Goal: Transaction & Acquisition: Purchase product/service

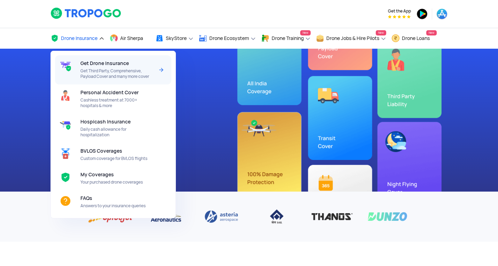
click at [89, 63] on span "Get Drone Insurance" at bounding box center [104, 64] width 48 height 6
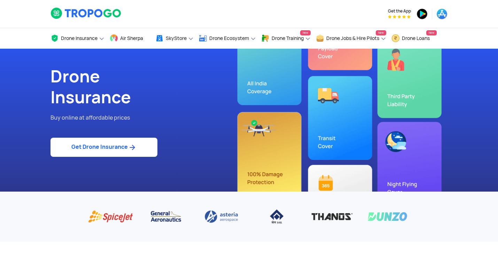
click at [106, 151] on link "Get Drone Insurance" at bounding box center [103, 147] width 107 height 19
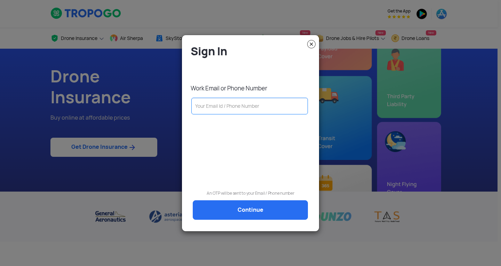
click at [213, 103] on input "text" at bounding box center [249, 106] width 117 height 17
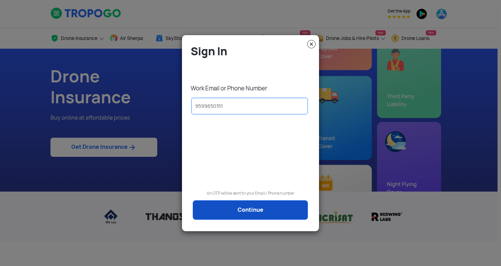
type input "9599650151"
click at [230, 205] on link "Continue" at bounding box center [250, 209] width 115 height 19
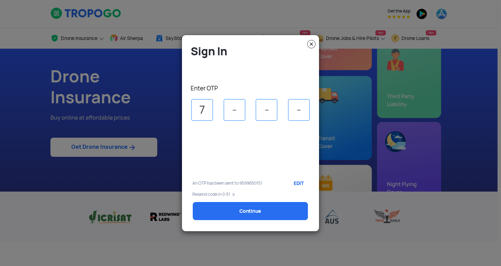
type input "7"
type input "4"
type input "1"
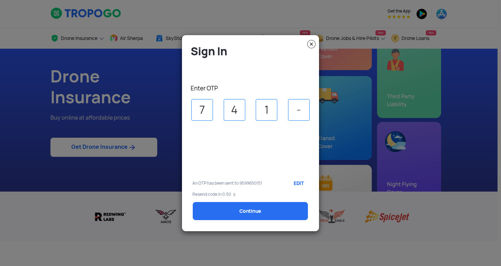
type input "3"
select select "1000000"
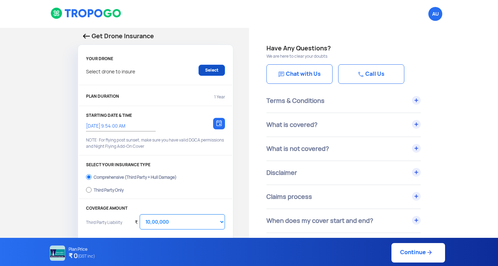
click at [208, 72] on link "Select" at bounding box center [211, 70] width 26 height 11
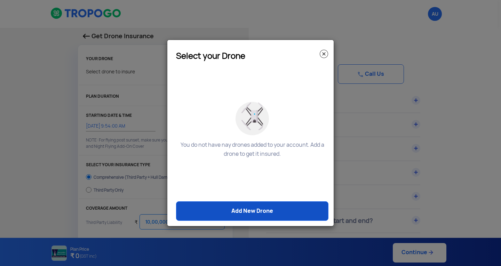
click at [291, 211] on link "Add New Drone" at bounding box center [252, 211] width 152 height 19
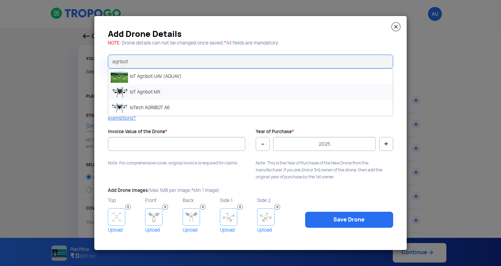
click at [132, 93] on li "IoT Agribot MX" at bounding box center [250, 93] width 285 height 16
type input "IoT Agribot MX"
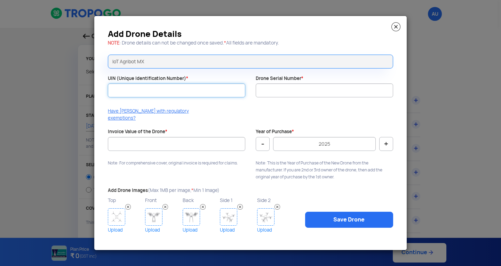
click at [132, 93] on input "UIN (Unique Identification Number) *" at bounding box center [176, 91] width 137 height 14
paste input "UB202500240TC"
type input "UB202500240TC"
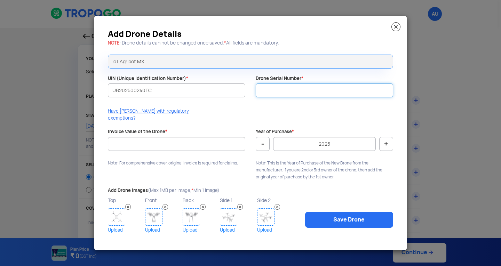
click at [297, 93] on input "Drone Serial Number *" at bounding box center [324, 91] width 137 height 14
paste input "IA6B5125G2200886"
type input "IA6B5125G2200886"
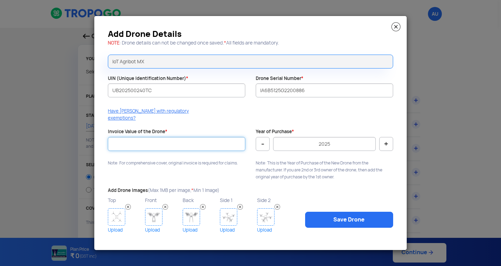
click at [166, 142] on input "Invoice Value of the Drone *" at bounding box center [176, 144] width 137 height 14
click at [161, 139] on input "Invoice Value of the Drone *" at bounding box center [176, 144] width 137 height 14
type input "875000"
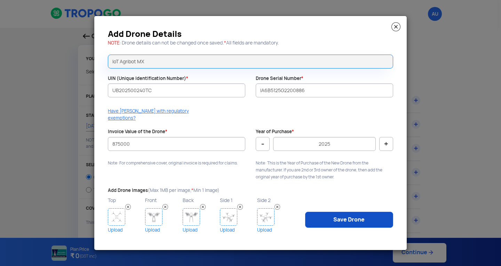
click at [336, 223] on link "Save Drone" at bounding box center [349, 220] width 88 height 16
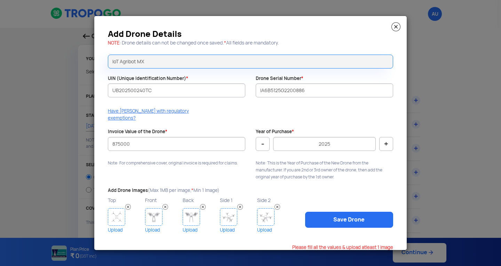
click at [113, 226] on link "Upload" at bounding box center [125, 230] width 35 height 9
click at [155, 208] on img at bounding box center [153, 216] width 17 height 17
click at [194, 216] on img at bounding box center [191, 216] width 17 height 17
click at [231, 211] on img at bounding box center [228, 216] width 17 height 17
click at [257, 218] on div "Side 1 Upload" at bounding box center [238, 215] width 37 height 39
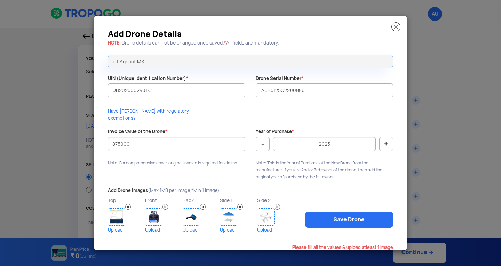
click at [265, 212] on img at bounding box center [265, 216] width 17 height 17
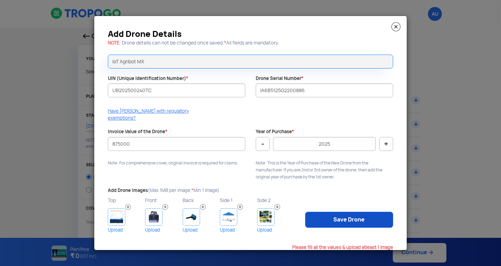
click at [329, 218] on link "Save Drone" at bounding box center [349, 220] width 88 height 16
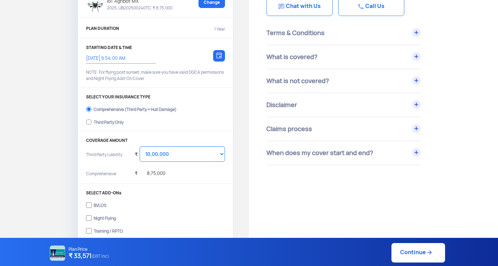
scroll to position [70, 0]
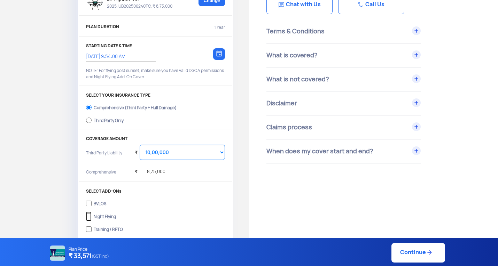
click at [88, 217] on input "Night Flying" at bounding box center [89, 217] width 6 height 10
checkbox input "true"
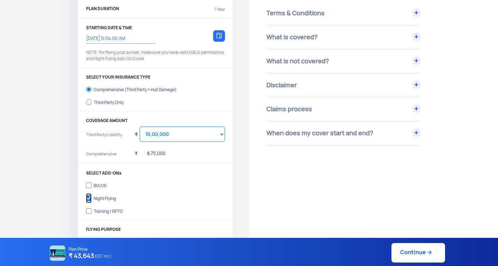
scroll to position [104, 0]
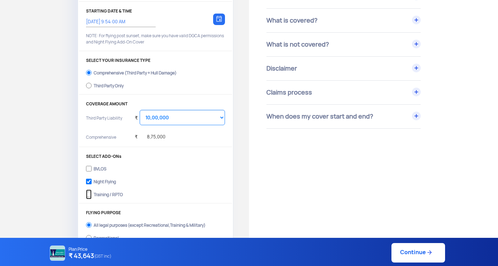
click at [90, 195] on input "Training / RPTO" at bounding box center [89, 195] width 6 height 10
checkbox input "true"
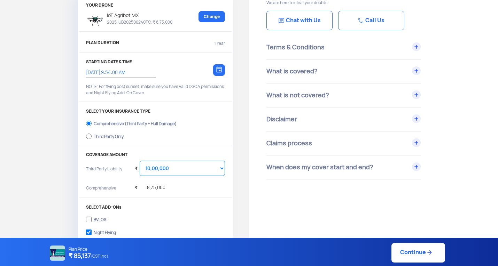
scroll to position [70, 0]
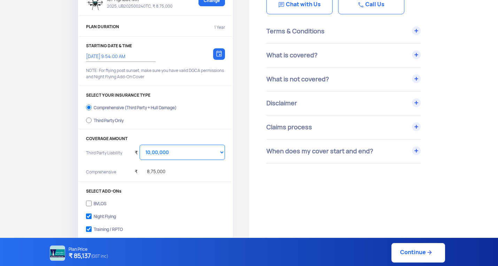
click at [436, 251] on link "Continue" at bounding box center [418, 252] width 54 height 19
type input "[DATE] 10:13:00 AM"
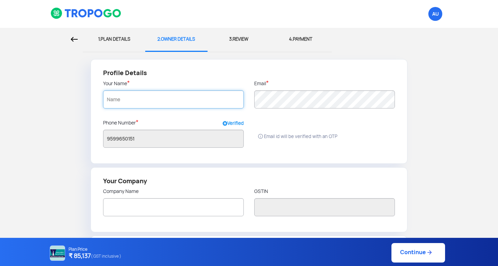
click at [133, 99] on input "text" at bounding box center [173, 99] width 141 height 18
type input "R"
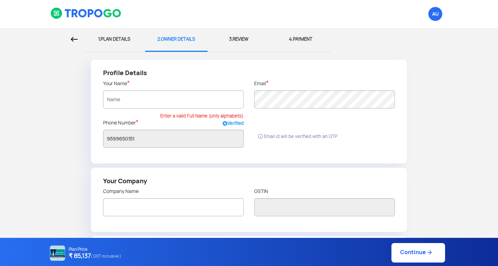
radio input "false"
radio input "true"
click at [108, 42] on div "1. PLAN DETAILS" at bounding box center [114, 39] width 52 height 23
select select "1000000"
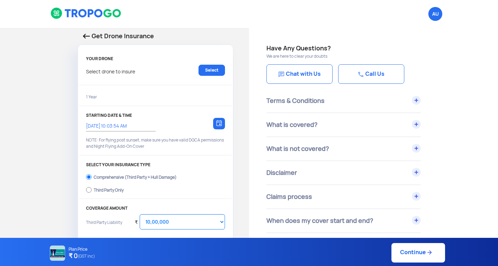
type input "[DATE] 10:13:00 AM"
checkbox input "true"
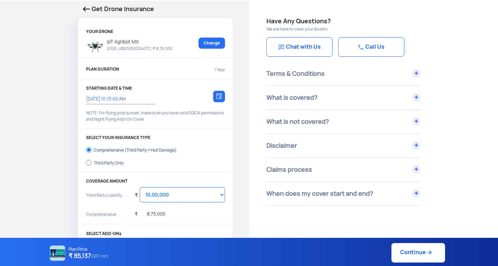
scroll to position [35, 0]
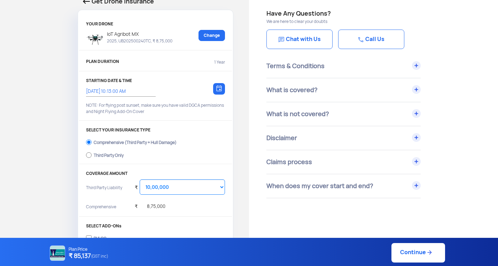
click at [92, 157] on label "Third Party Only" at bounding box center [155, 154] width 139 height 11
click at [92, 157] on input "Third Party Only" at bounding box center [89, 155] width 6 height 10
radio input "true"
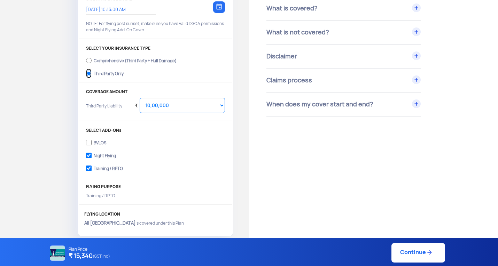
scroll to position [104, 0]
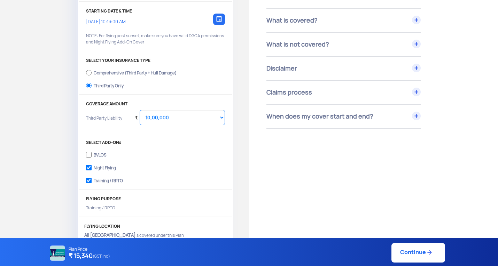
click at [93, 70] on label "Comprehensive (Third Party + Hull Damage)" at bounding box center [155, 71] width 139 height 11
click at [92, 70] on input "Comprehensive (Third Party + Hull Damage)" at bounding box center [89, 73] width 6 height 10
radio input "true"
